Goal: Information Seeking & Learning: Learn about a topic

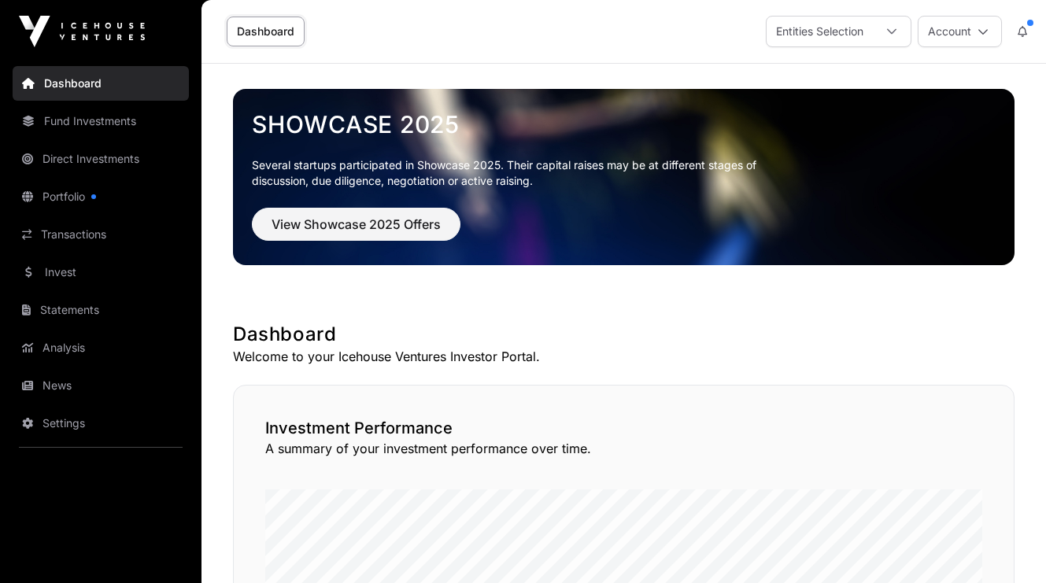
click at [61, 279] on link "Invest" at bounding box center [101, 272] width 176 height 35
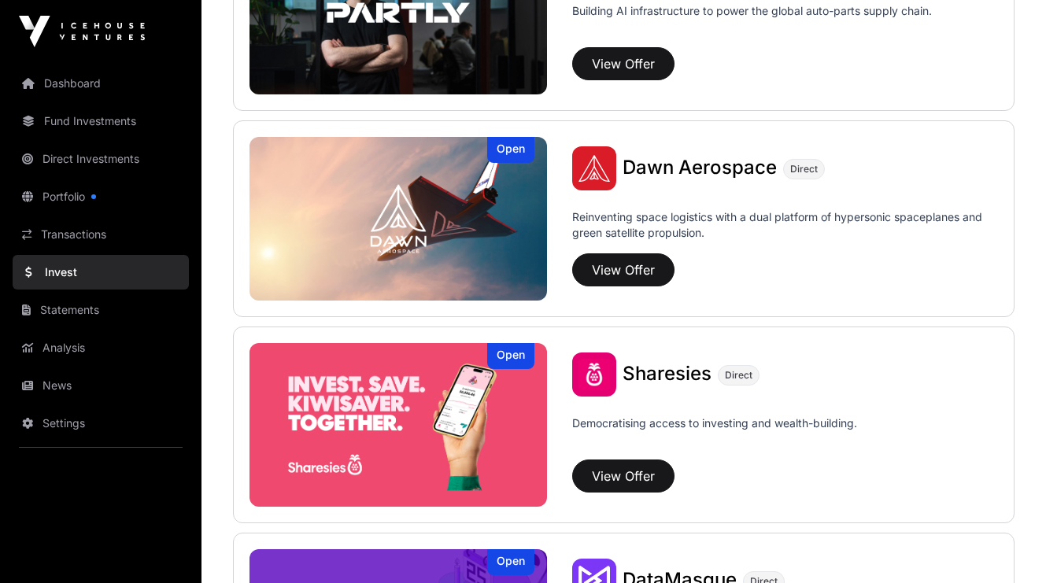
scroll to position [1810, 0]
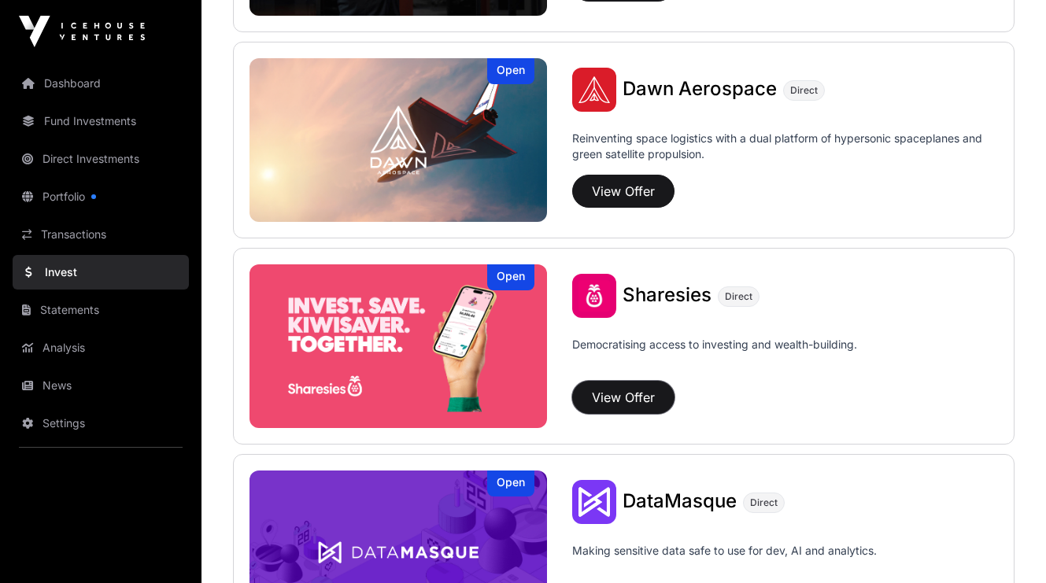
click at [626, 397] on button "View Offer" at bounding box center [623, 397] width 102 height 33
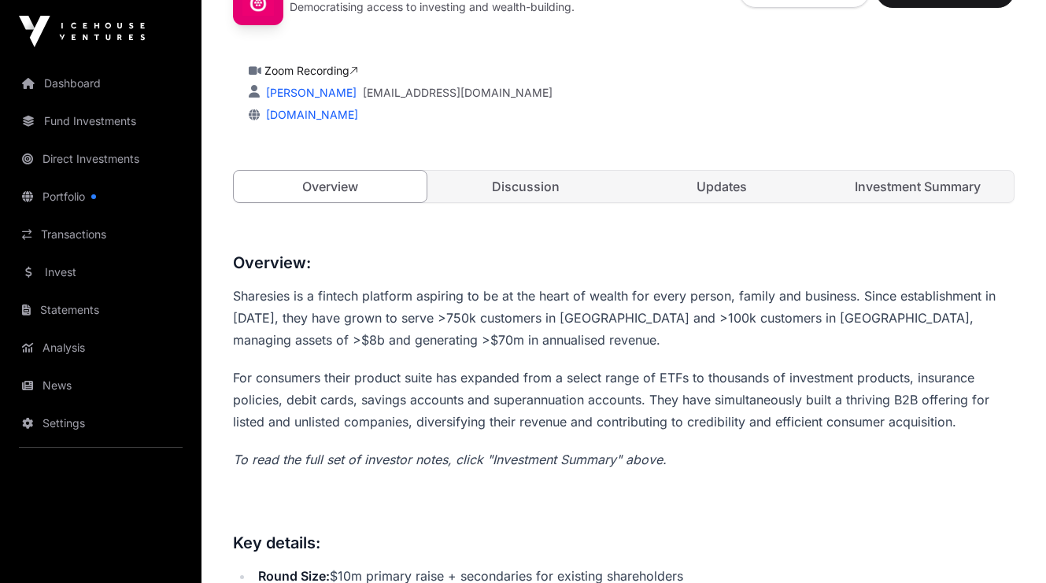
scroll to position [394, 0]
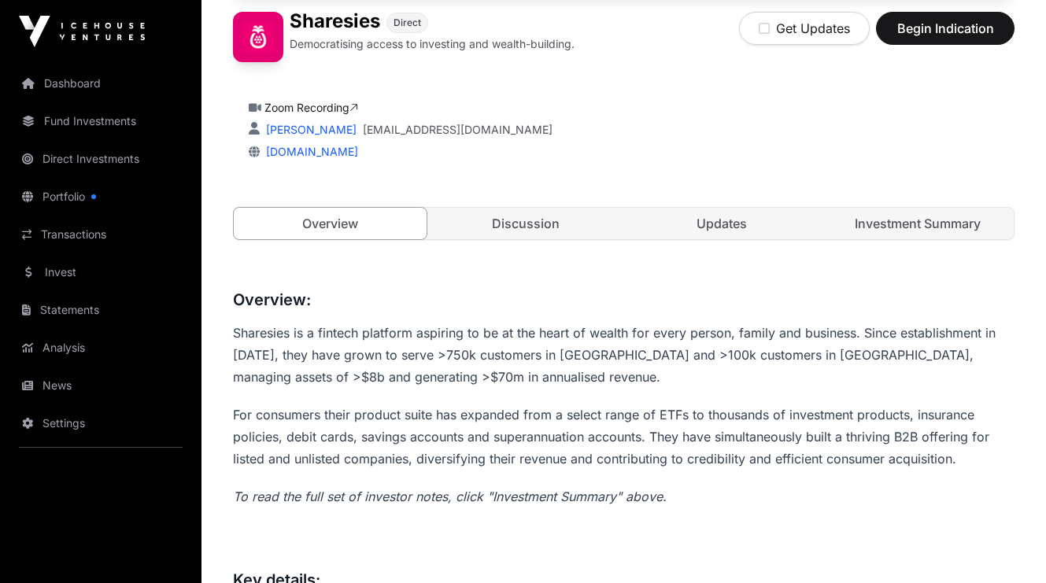
click at [548, 220] on link "Discussion" at bounding box center [526, 223] width 193 height 31
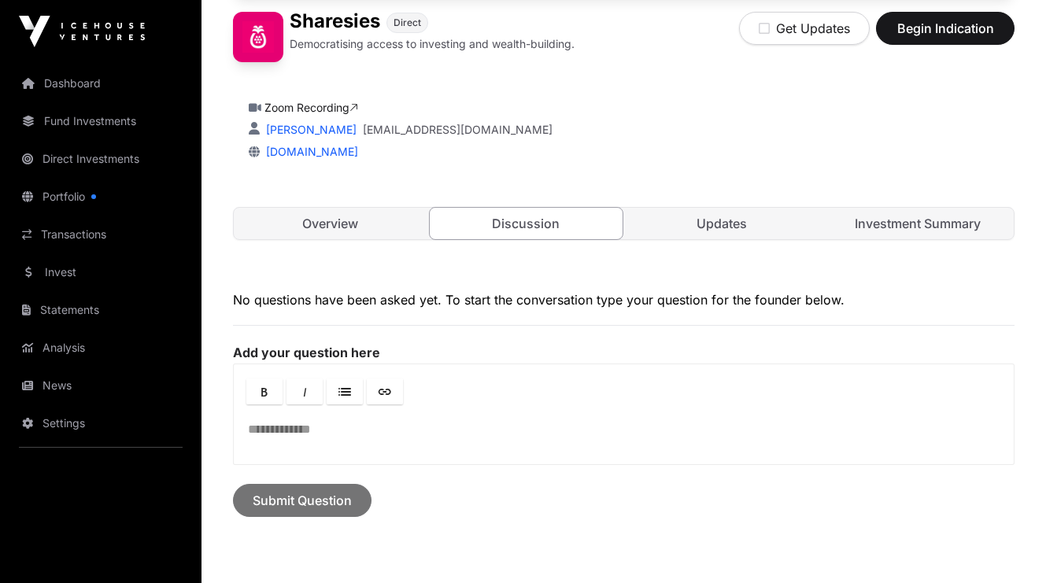
click at [711, 227] on link "Updates" at bounding box center [722, 223] width 193 height 31
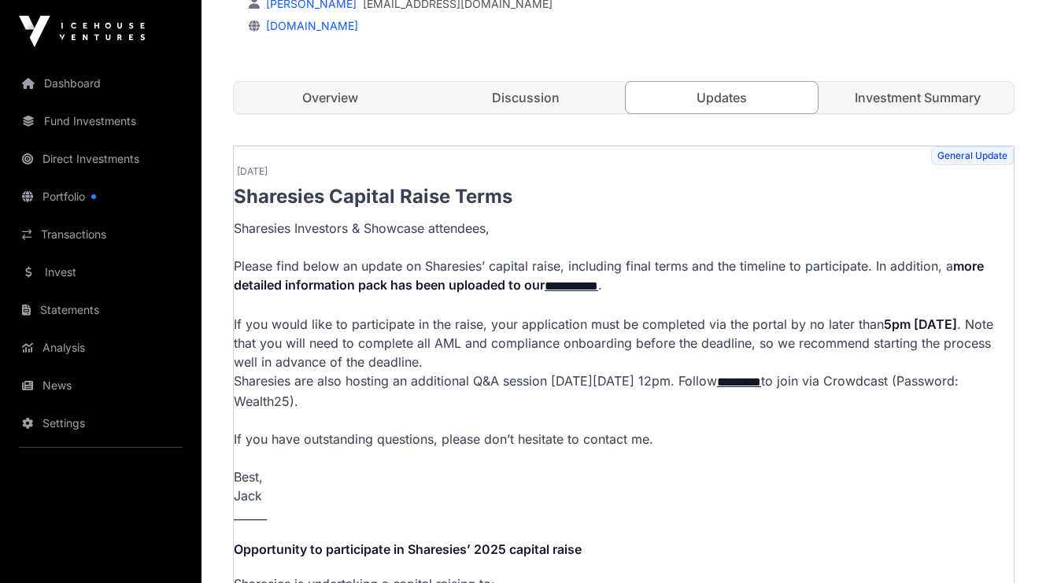
scroll to position [472, 0]
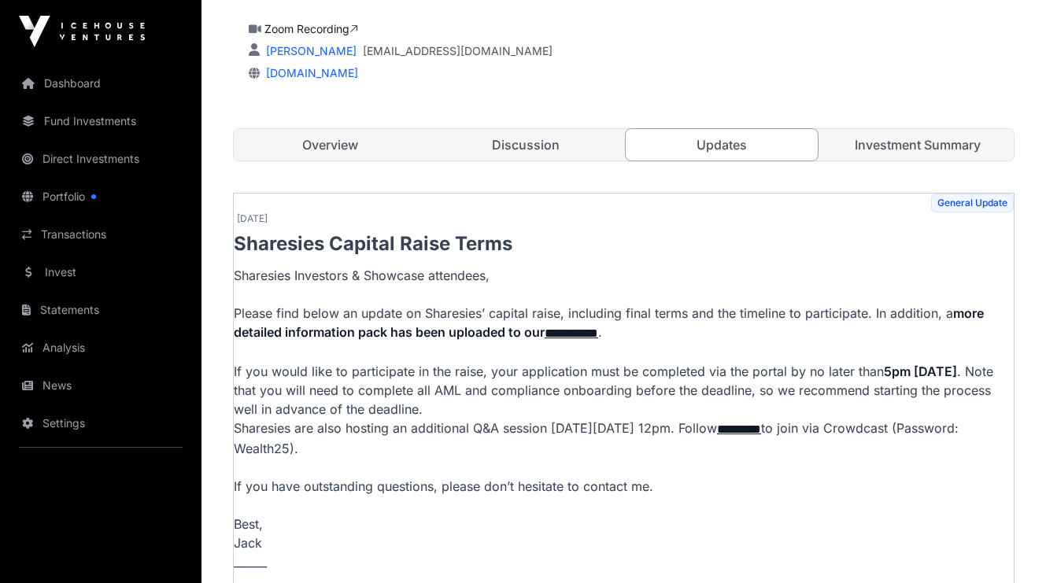
click at [915, 151] on link "Investment Summary" at bounding box center [917, 144] width 193 height 31
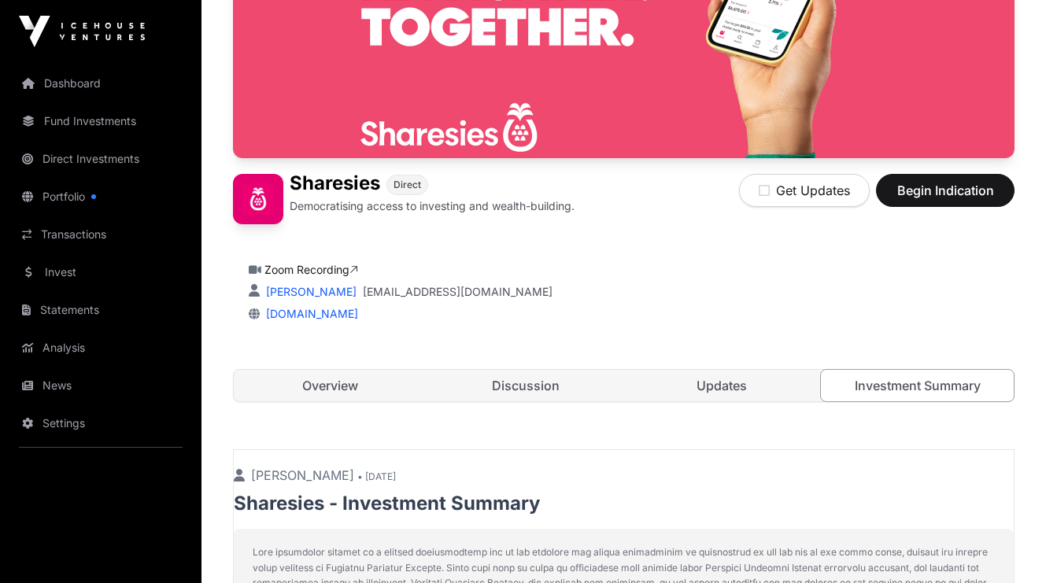
scroll to position [236, 0]
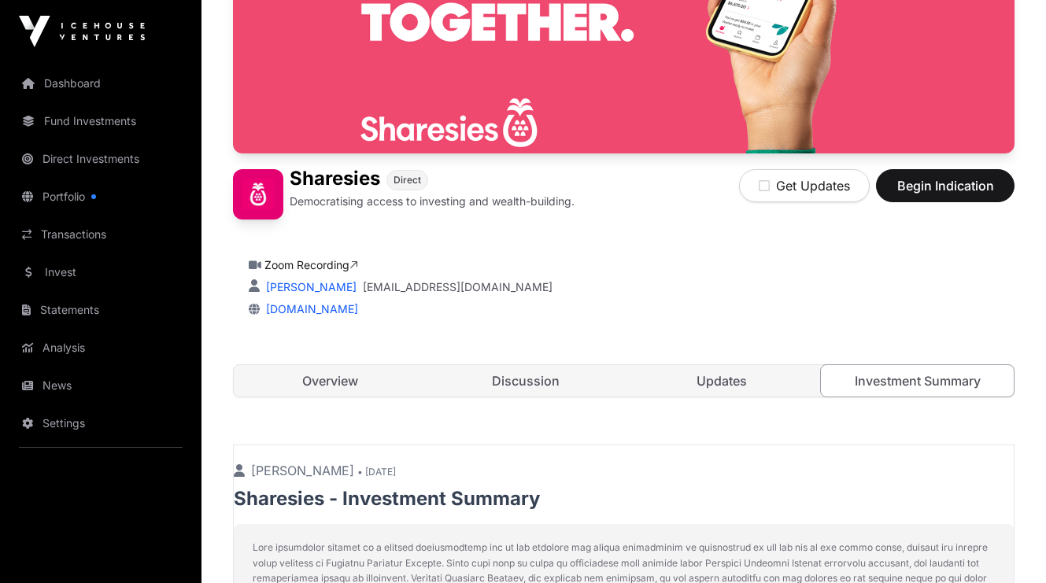
click at [346, 375] on link "Overview" at bounding box center [330, 380] width 193 height 31
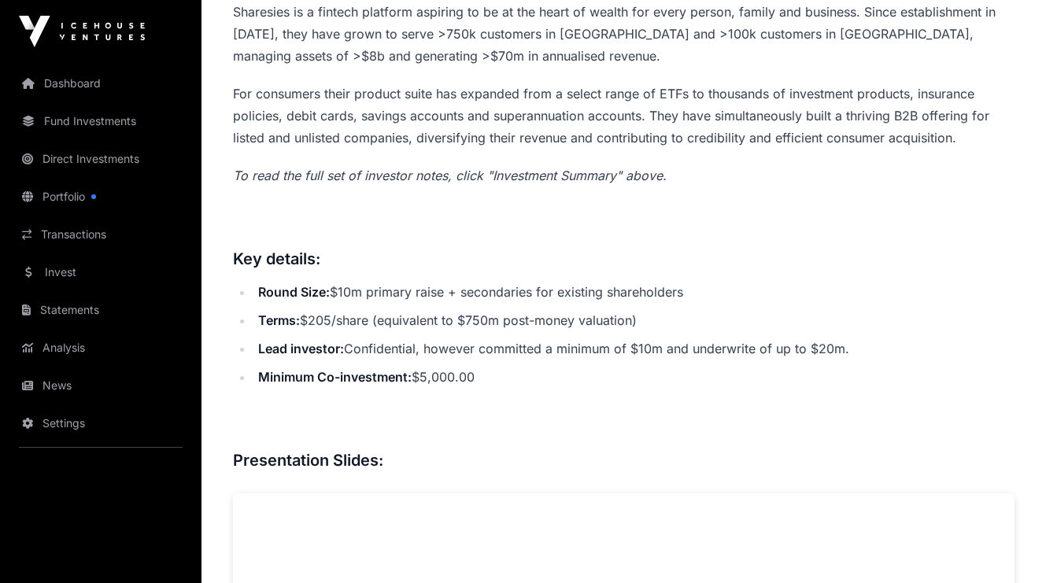
scroll to position [637, 0]
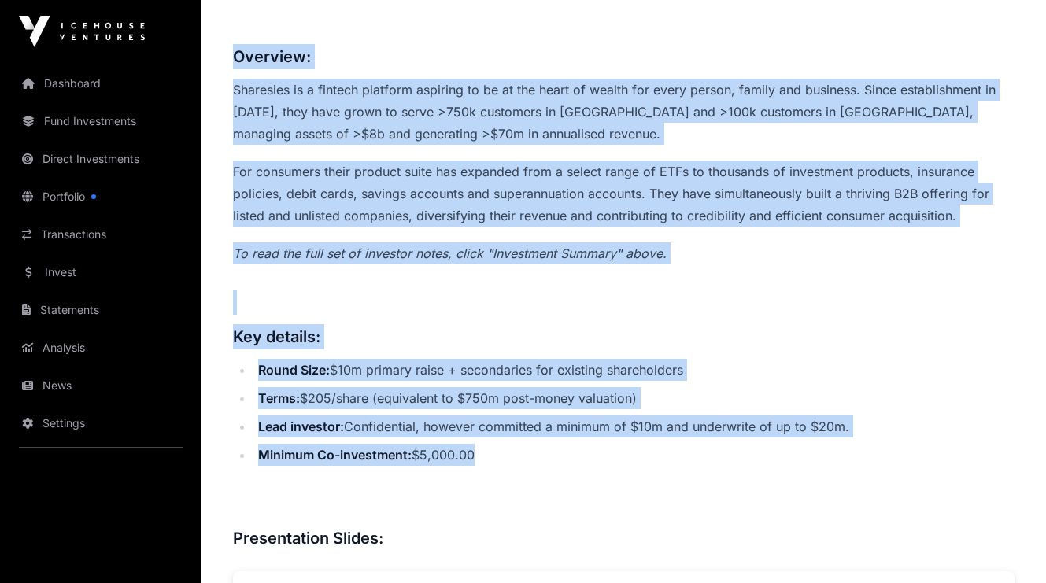
drag, startPoint x: 235, startPoint y: 51, endPoint x: 498, endPoint y: 457, distance: 483.1
copy div "Loremips: Dolorsita co a elitsed doeiusmo temporin ut la et dol magna al enimad…"
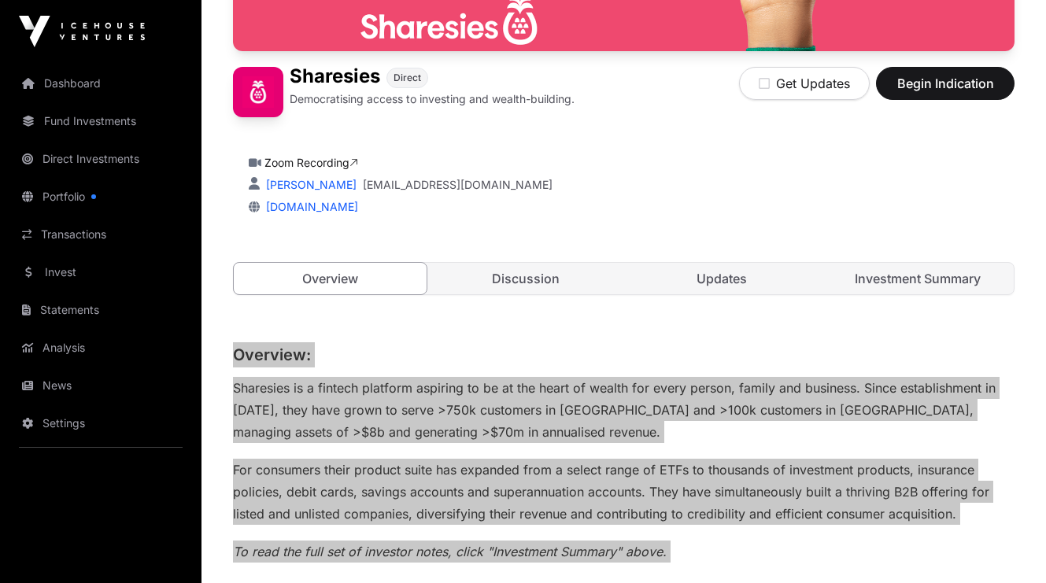
scroll to position [322, 0]
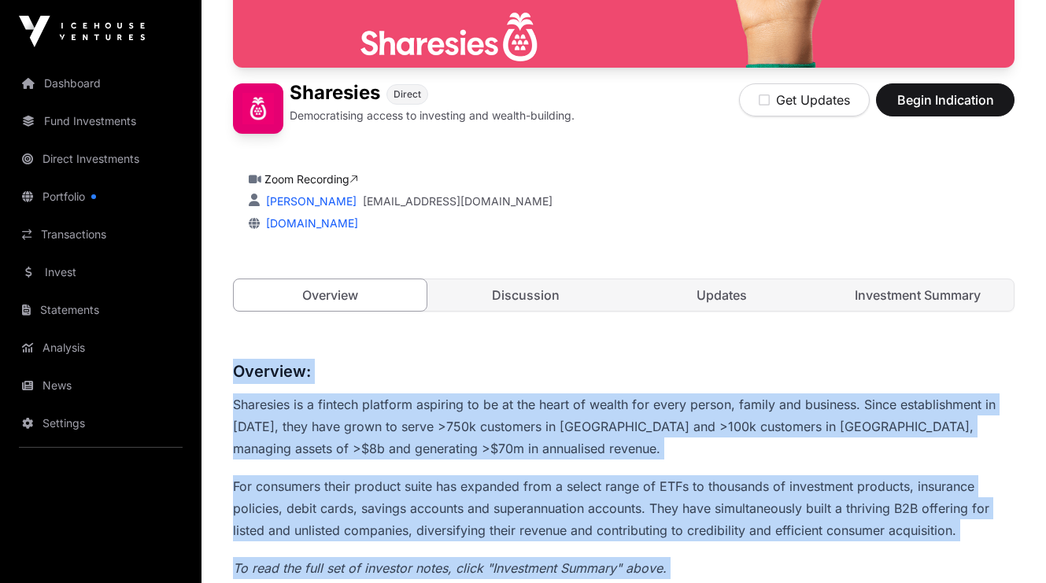
click at [718, 290] on link "Updates" at bounding box center [722, 294] width 193 height 31
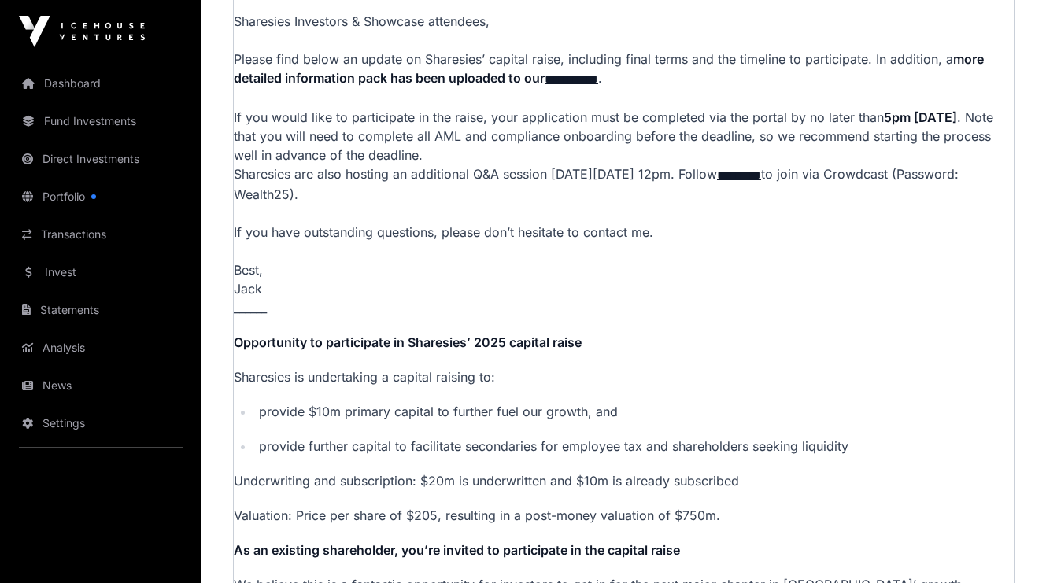
scroll to position [794, 0]
